Goal: Obtain resource: Download file/media

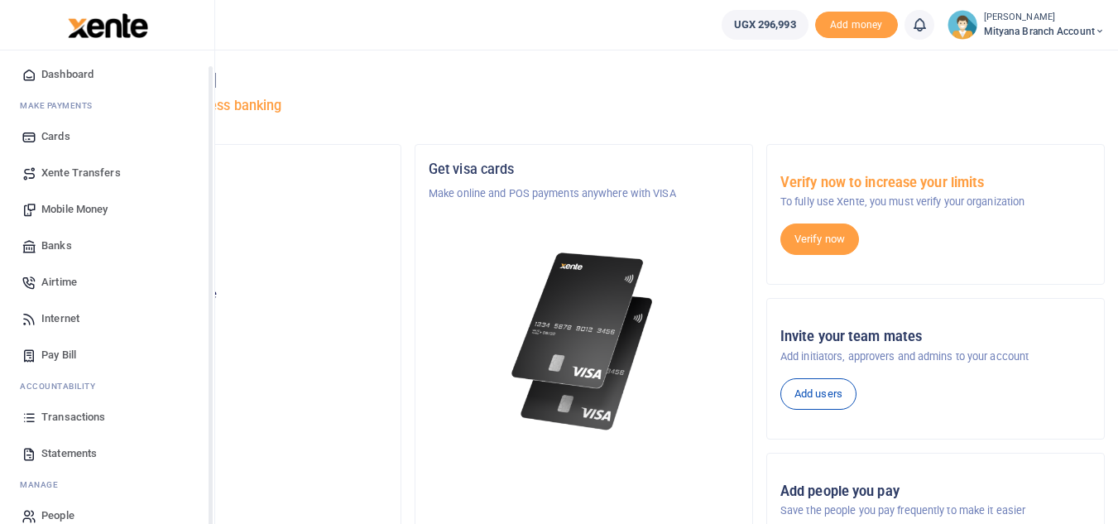
scroll to position [66, 0]
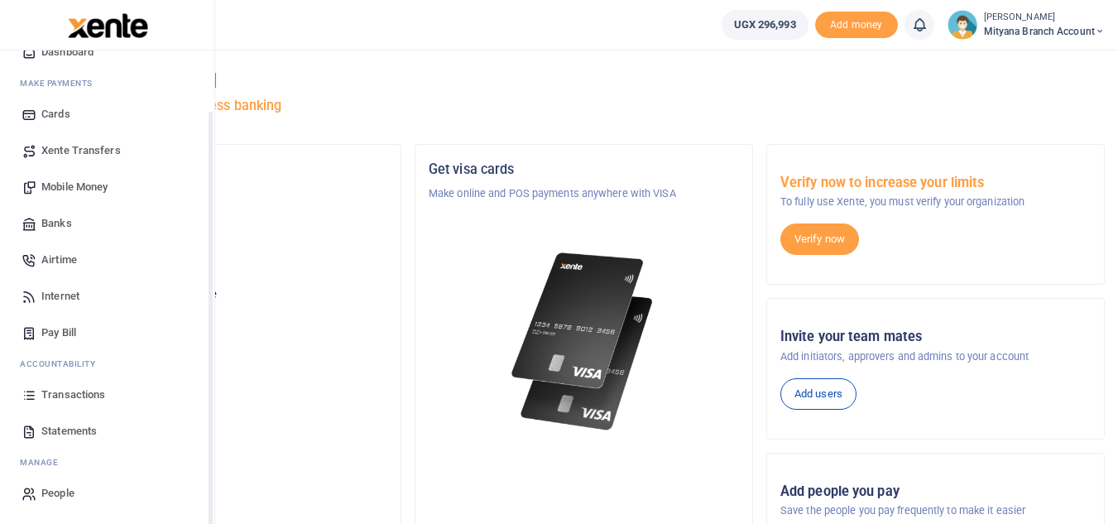
click at [73, 395] on span "Transactions" at bounding box center [73, 394] width 64 height 17
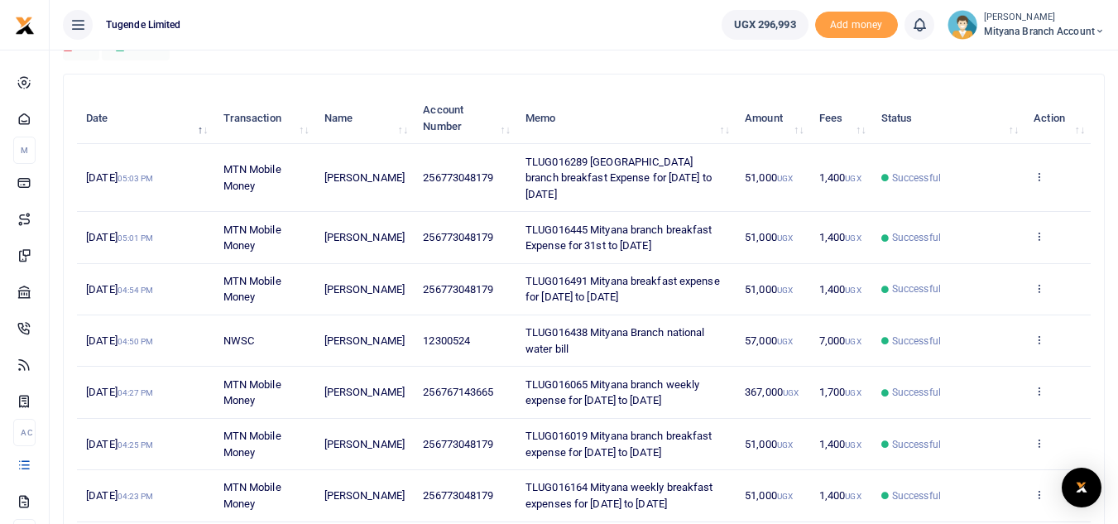
scroll to position [165, 0]
click at [1039, 333] on icon at bounding box center [1038, 339] width 11 height 12
click at [985, 347] on link "View details" at bounding box center [978, 349] width 131 height 23
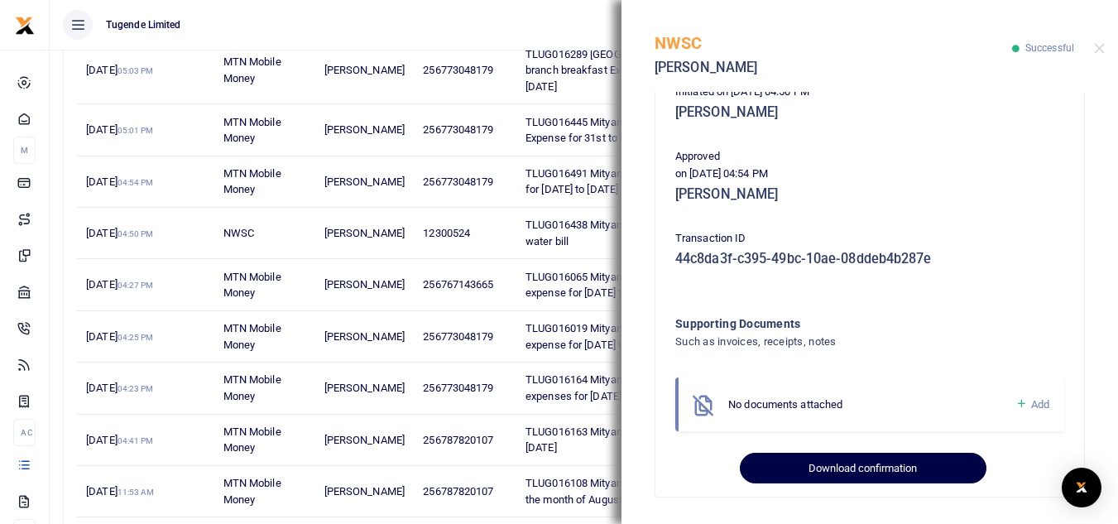
scroll to position [414, 0]
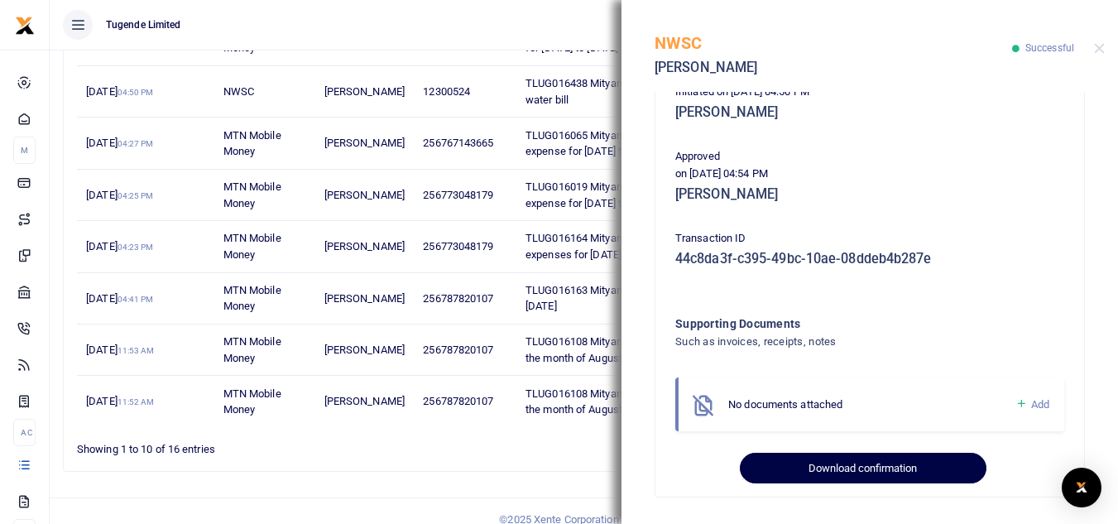
click at [842, 466] on button "Download confirmation" at bounding box center [863, 468] width 246 height 31
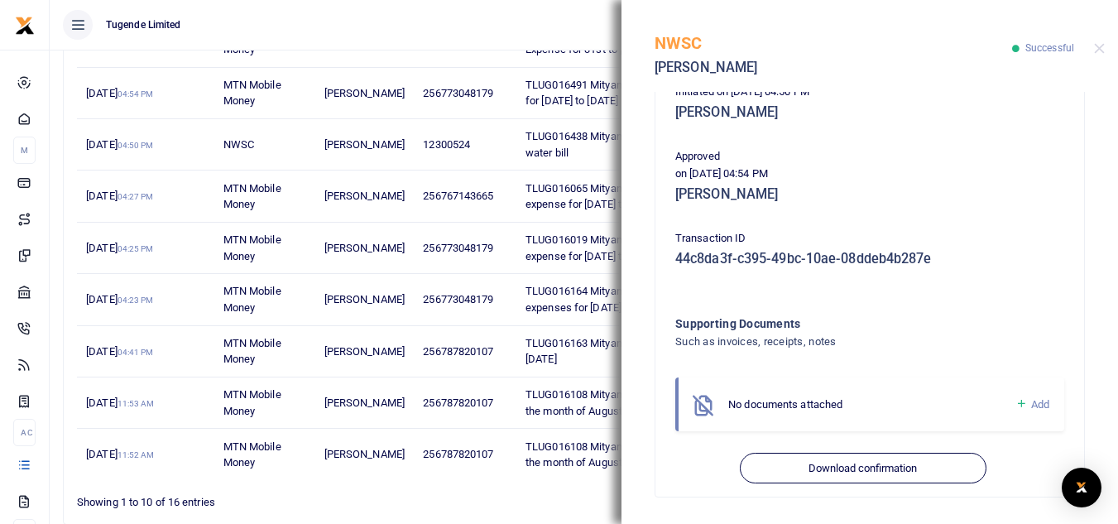
scroll to position [331, 0]
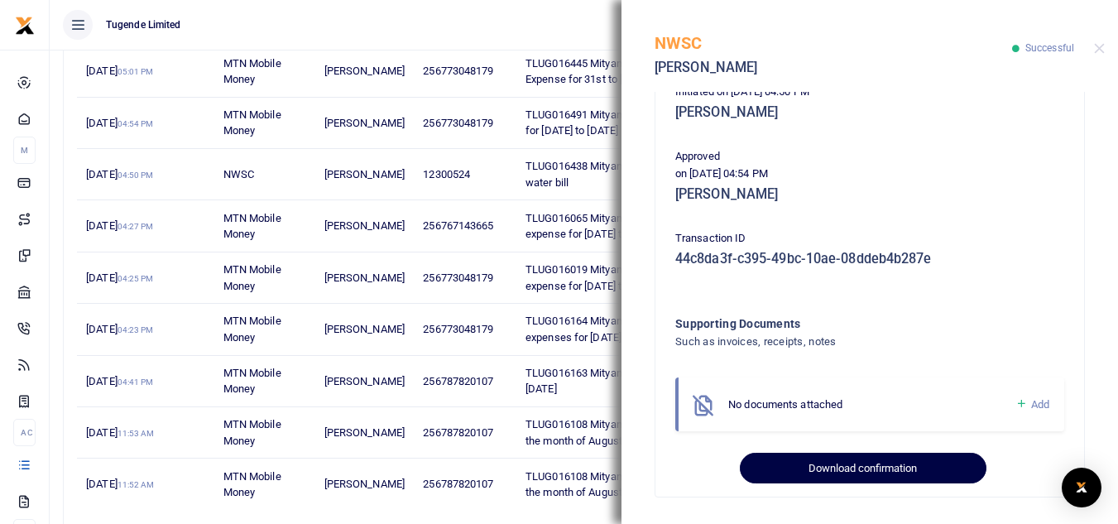
click at [844, 468] on button "Download confirmation" at bounding box center [863, 468] width 246 height 31
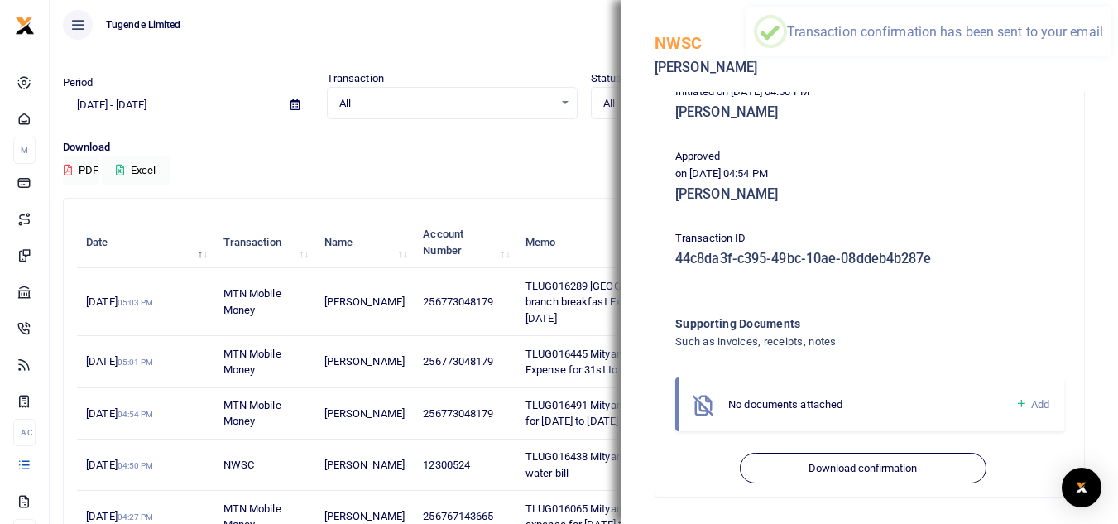
scroll to position [0, 0]
